Goal: Complete application form

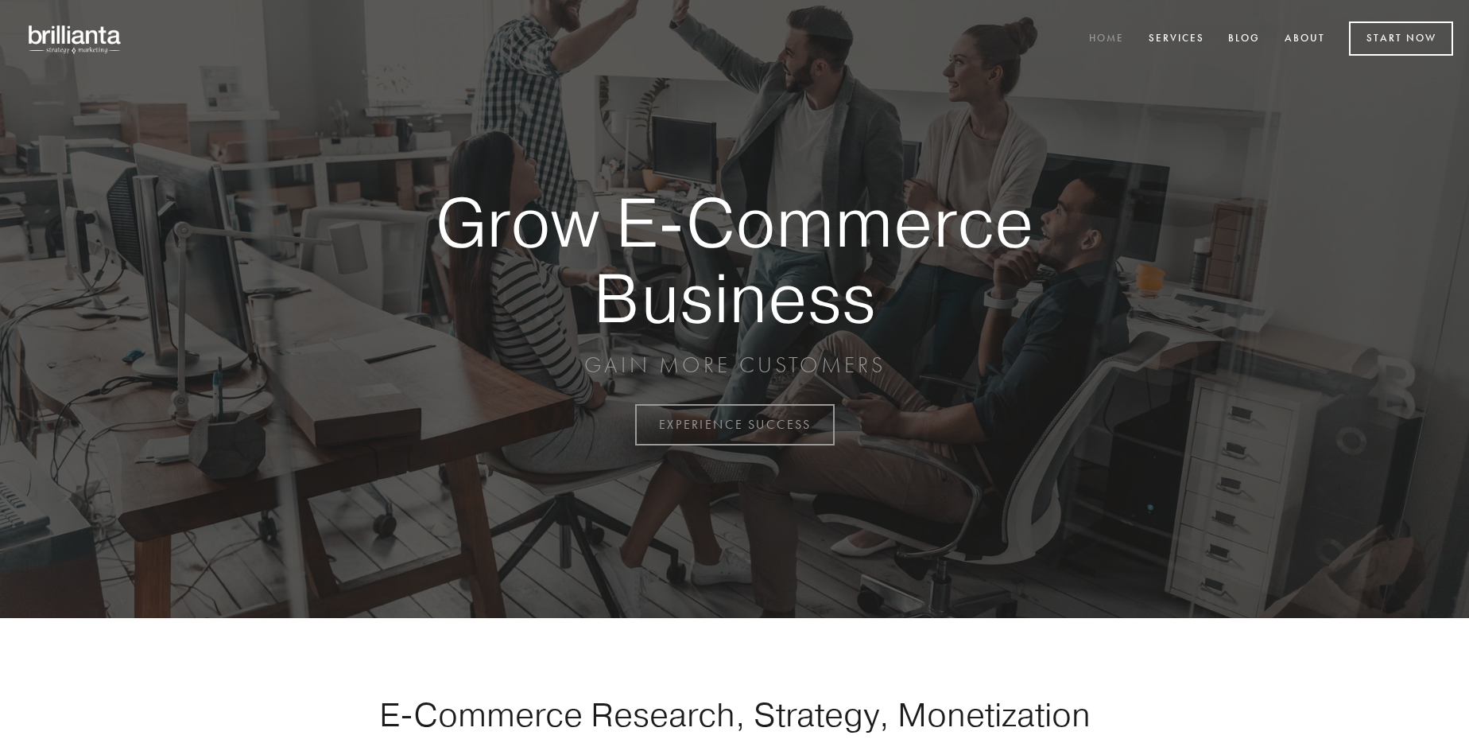
scroll to position [4168, 0]
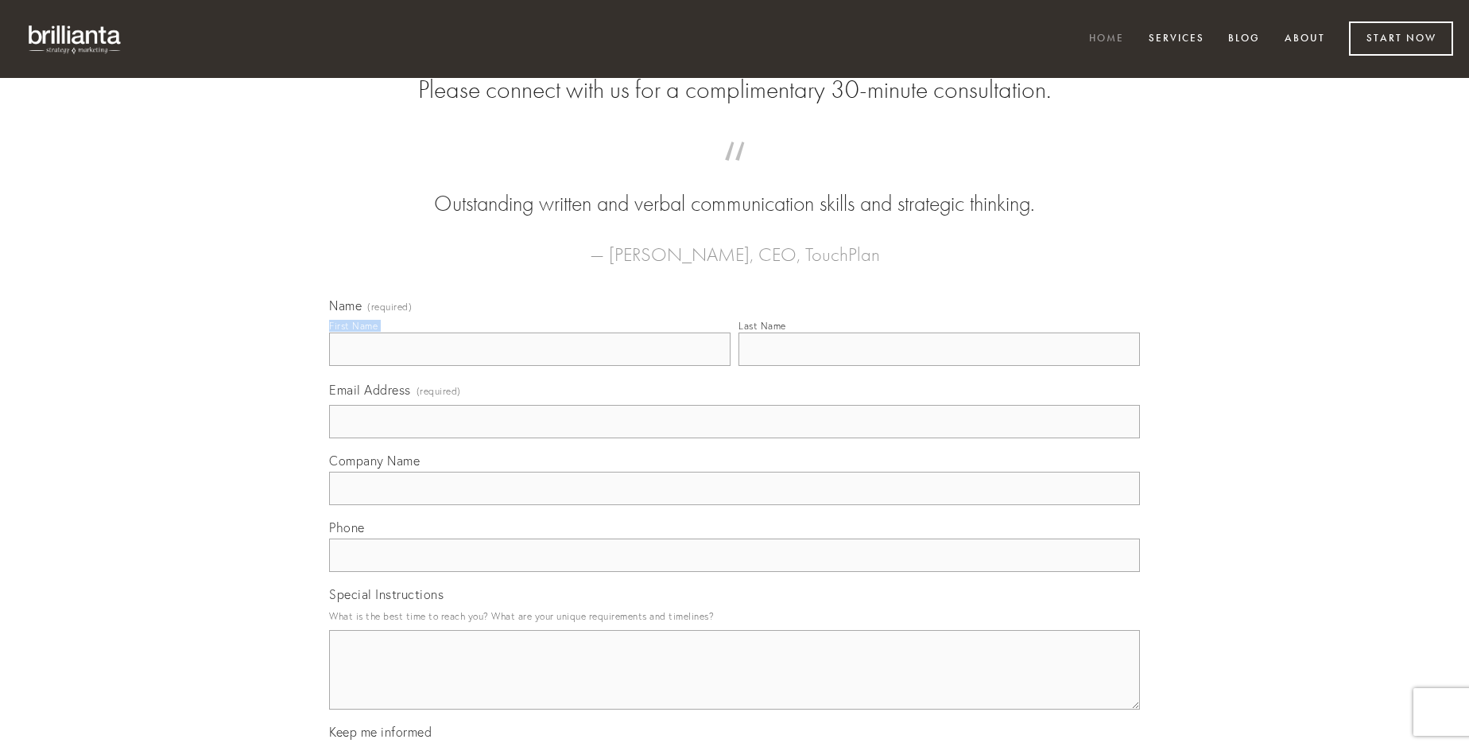
type input "[PERSON_NAME]"
click at [939, 366] on input "Last Name" at bounding box center [940, 348] width 402 height 33
type input "[PERSON_NAME]"
click at [735, 438] on input "Email Address (required)" at bounding box center [734, 421] width 811 height 33
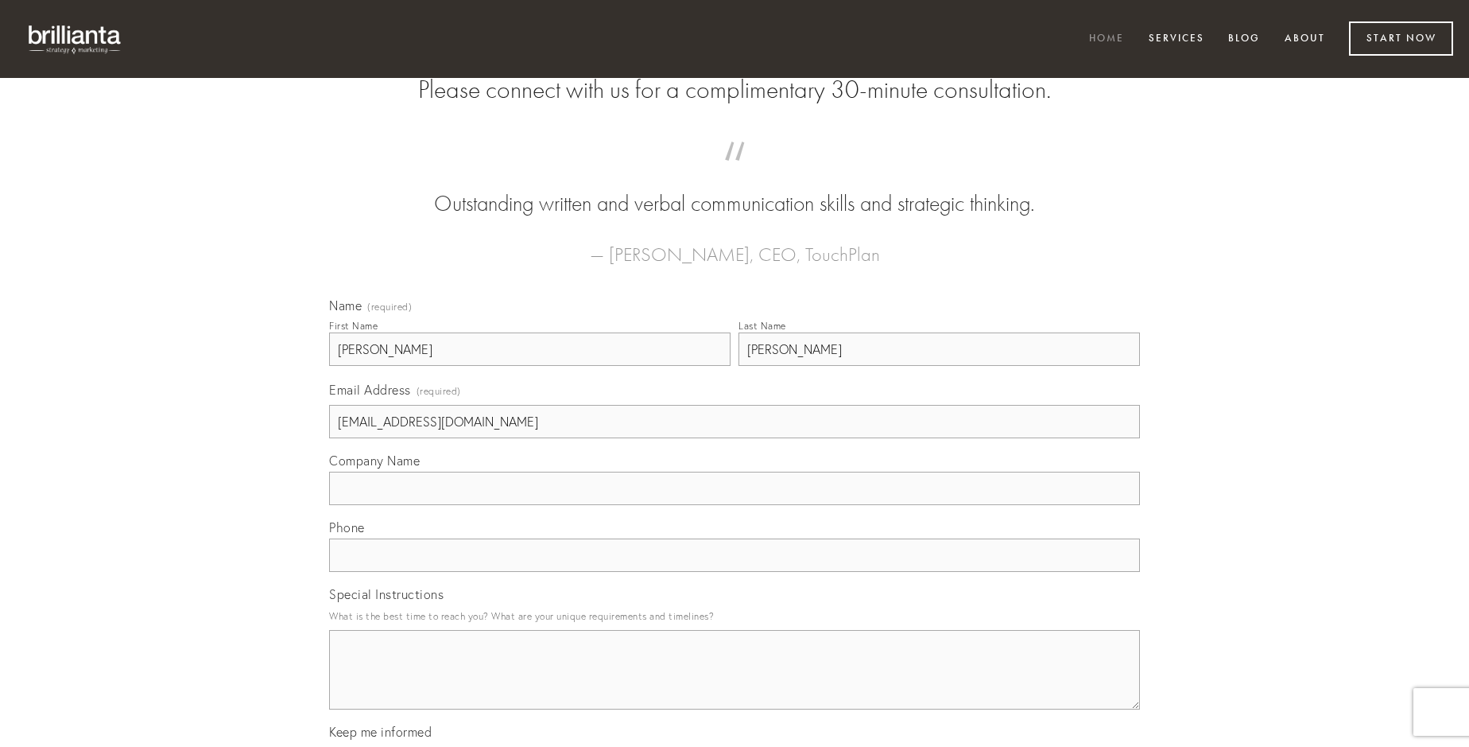
type input "[EMAIL_ADDRESS][DOMAIN_NAME]"
click at [735, 505] on input "Company Name" at bounding box center [734, 487] width 811 height 33
type input "adaugeo"
click at [735, 572] on input "text" at bounding box center [734, 554] width 811 height 33
click at [735, 684] on textarea "Special Instructions" at bounding box center [734, 670] width 811 height 80
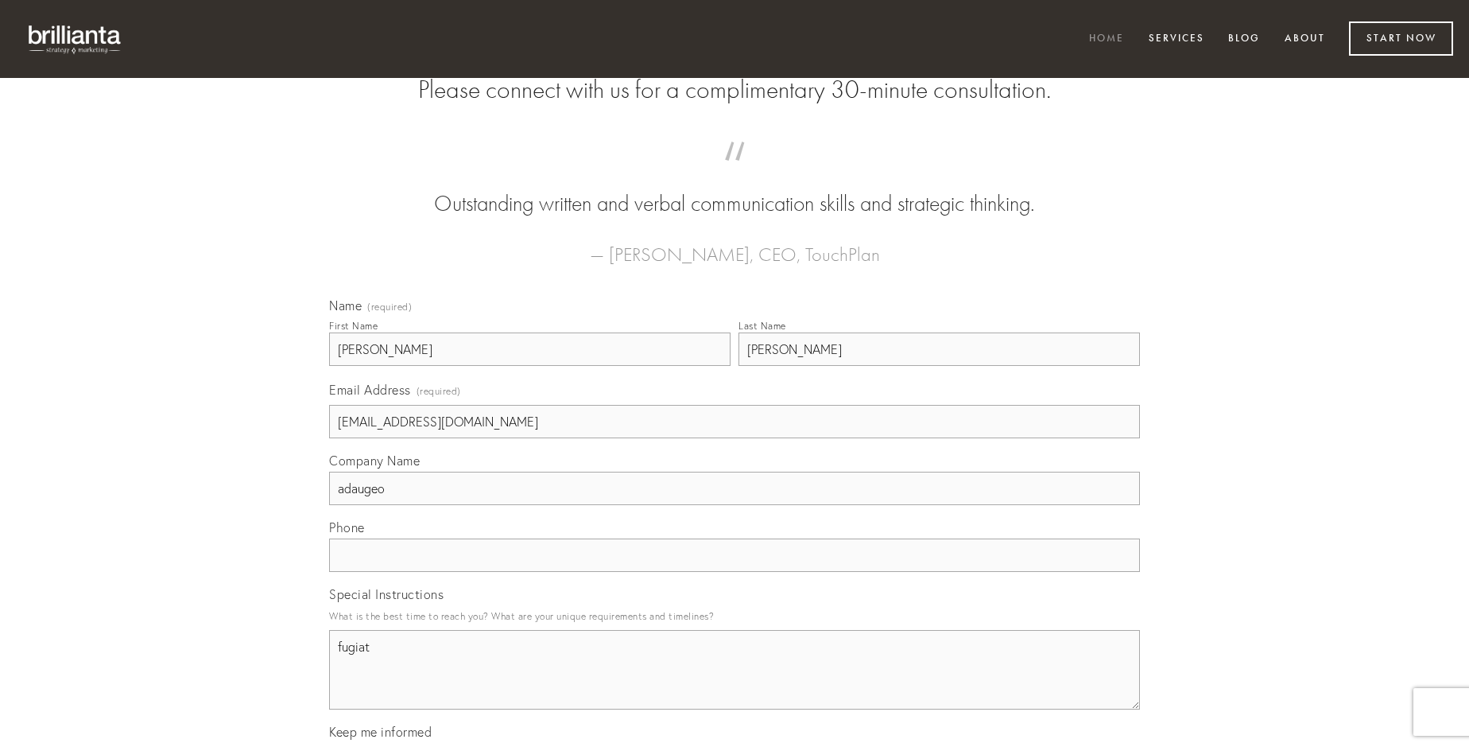
type textarea "fugiat"
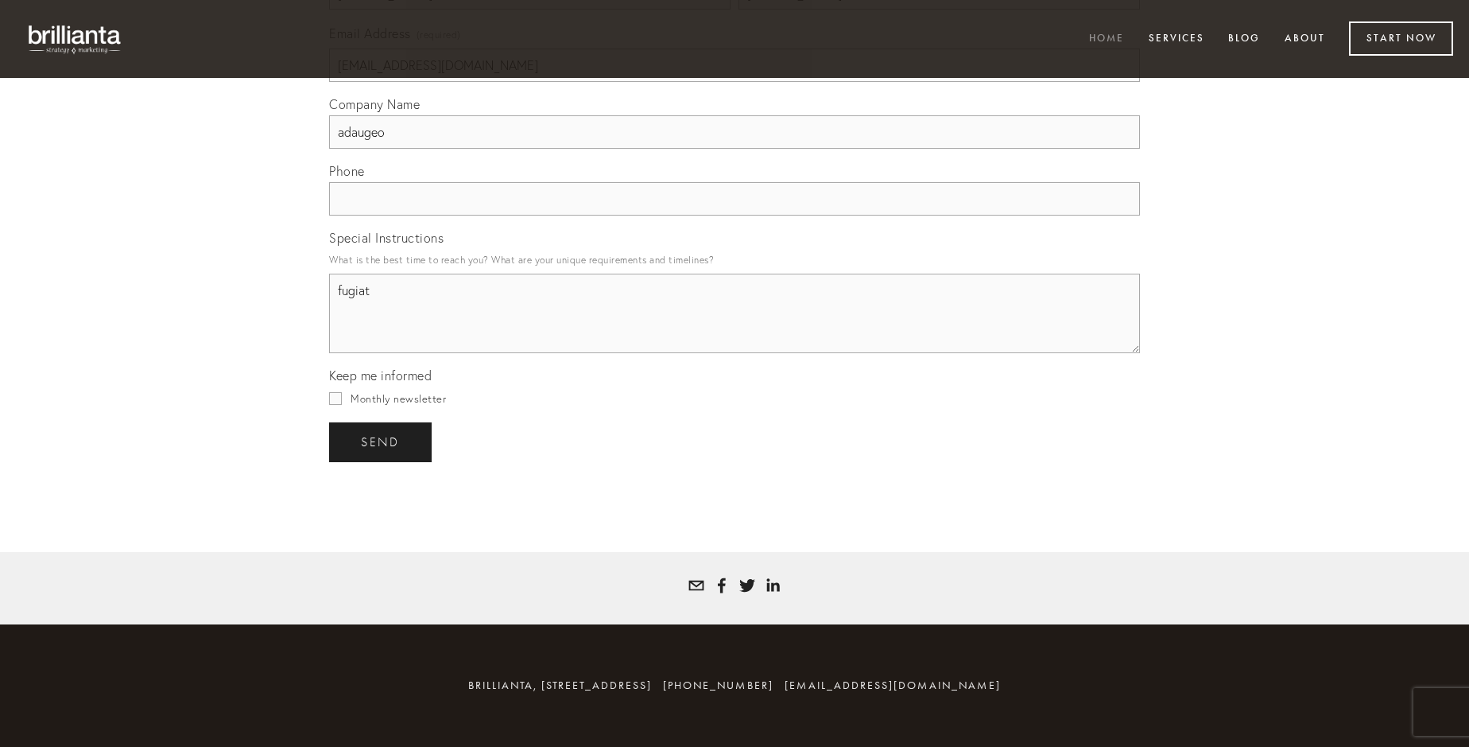
click at [382, 441] on span "send" at bounding box center [380, 442] width 39 height 14
